Goal: Task Accomplishment & Management: Complete application form

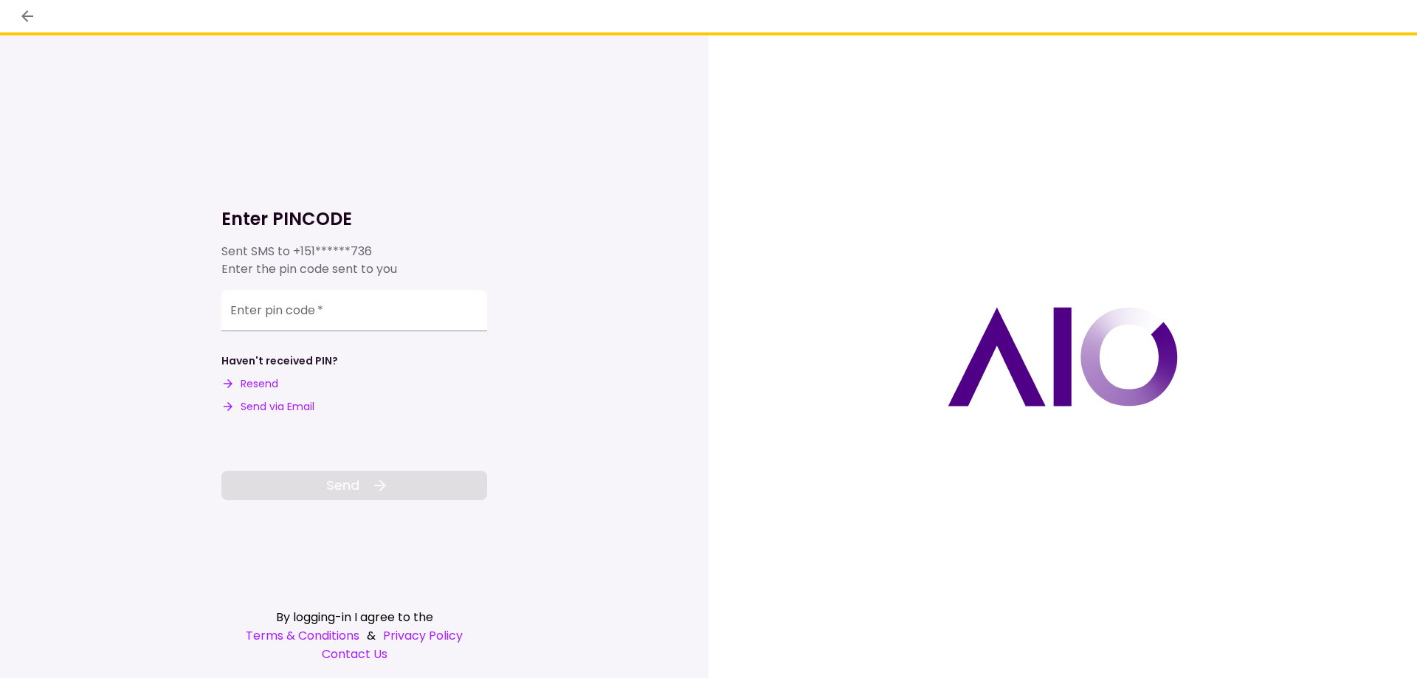
click at [237, 308] on div "Enter pin code   *" at bounding box center [354, 310] width 266 height 41
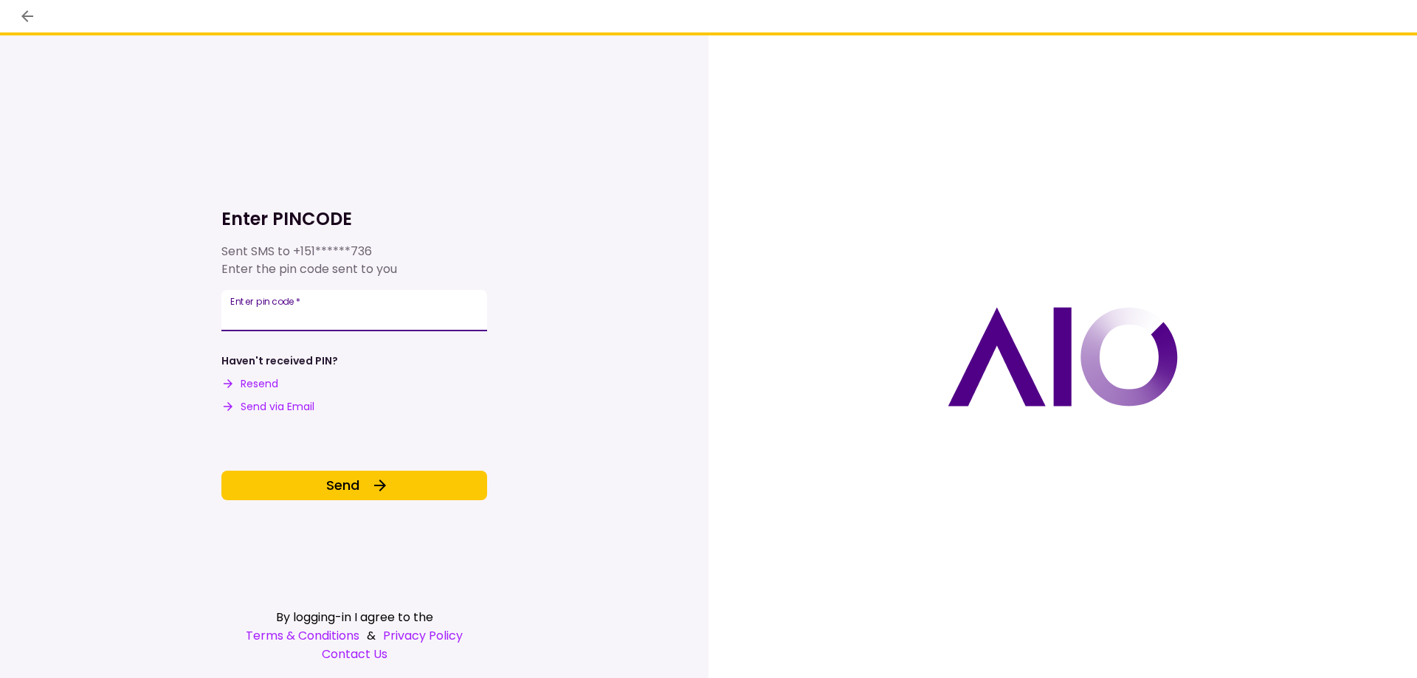
type input "******"
